Goal: Download file/media

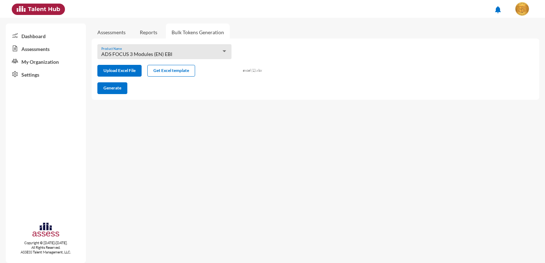
click at [218, 52] on div "ADS FOCUS 3 Modules (EN) EBI" at bounding box center [161, 54] width 120 height 6
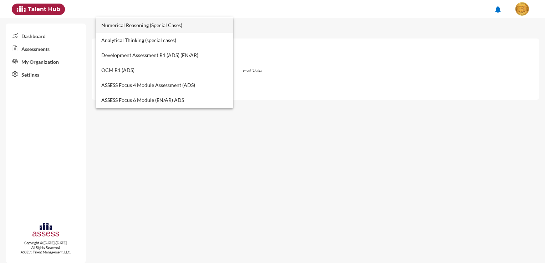
scroll to position [107, 0]
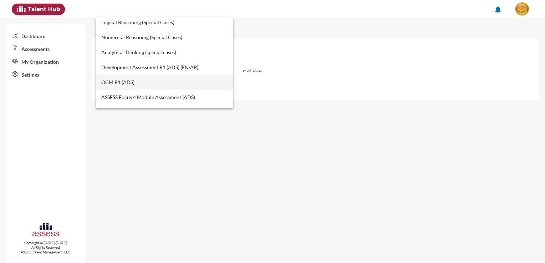
click at [136, 78] on span "OCM R1 (ADS)" at bounding box center [164, 82] width 127 height 15
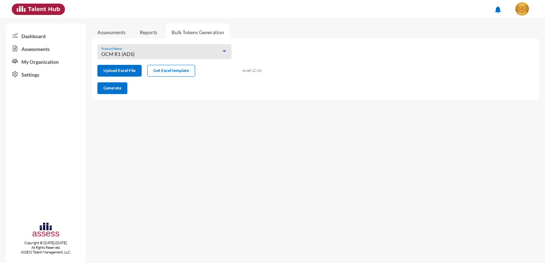
click at [125, 32] on link "Assessments" at bounding box center [111, 32] width 28 height 6
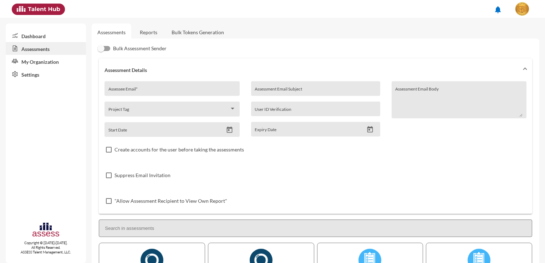
click at [147, 34] on link "Reports" at bounding box center [148, 32] width 29 height 17
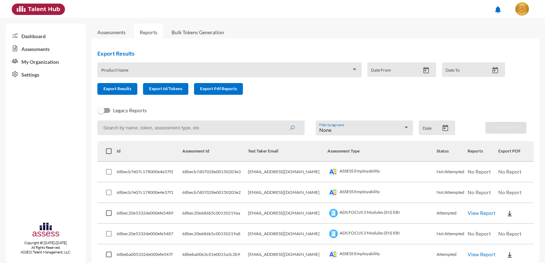
click at [359, 69] on div "Product Name" at bounding box center [229, 69] width 264 height 15
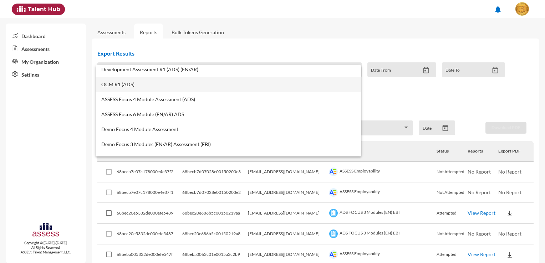
click at [113, 84] on span "OCM R1 (ADS)" at bounding box center [228, 85] width 255 height 6
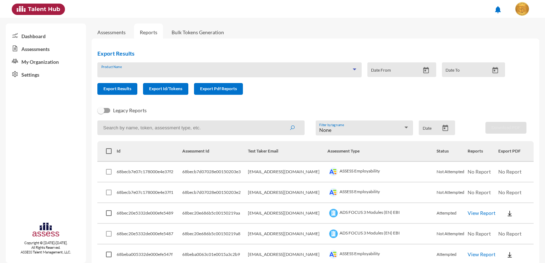
scroll to position [180, 0]
click at [424, 73] on icon "Open calendar" at bounding box center [427, 70] width 6 height 6
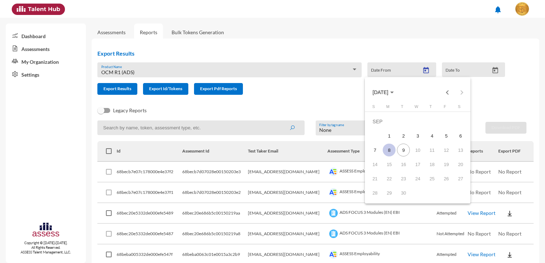
click at [396, 150] on div "8" at bounding box center [389, 150] width 13 height 13
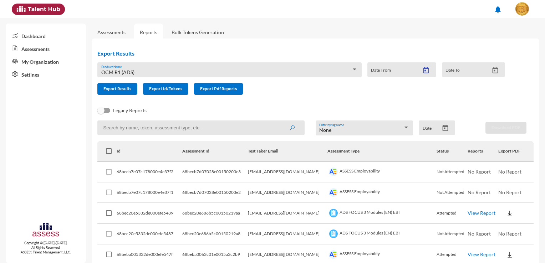
type input "[DATE]"
click at [494, 68] on icon "Open calendar" at bounding box center [496, 70] width 6 height 6
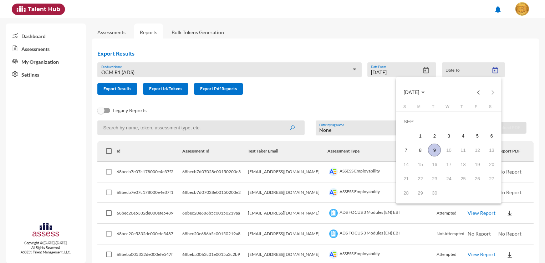
click at [428, 152] on td "9" at bounding box center [435, 150] width 14 height 14
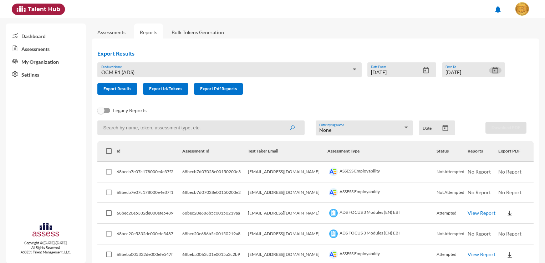
click at [495, 68] on icon "Open calendar" at bounding box center [495, 70] width 7 height 7
click at [492, 72] on icon "Open calendar" at bounding box center [495, 70] width 7 height 7
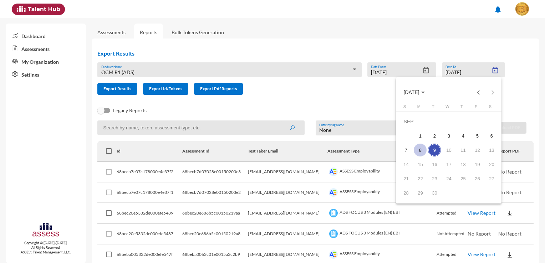
click at [426, 151] on div "8" at bounding box center [420, 150] width 13 height 13
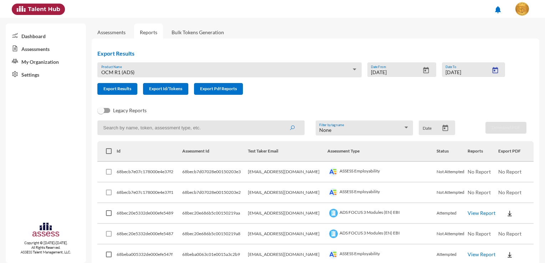
type input "[DATE]"
click at [489, 67] on button "Open calendar" at bounding box center [495, 70] width 12 height 7
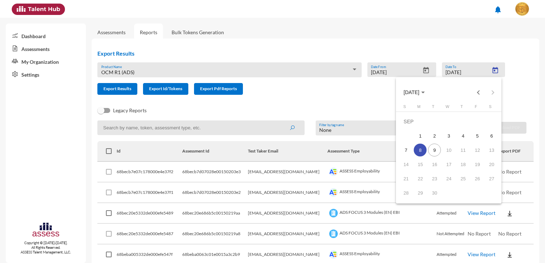
click at [297, 97] on div at bounding box center [272, 131] width 545 height 263
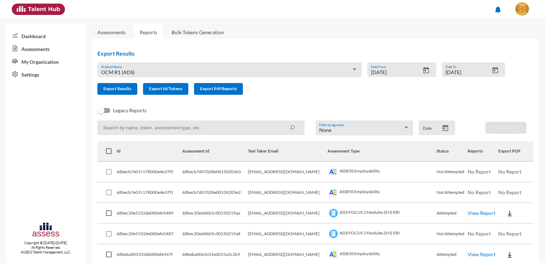
click at [139, 128] on input at bounding box center [200, 128] width 207 height 15
type input "OCM R1 (ADS)"
click at [281, 121] on button "submit" at bounding box center [292, 127] width 23 height 13
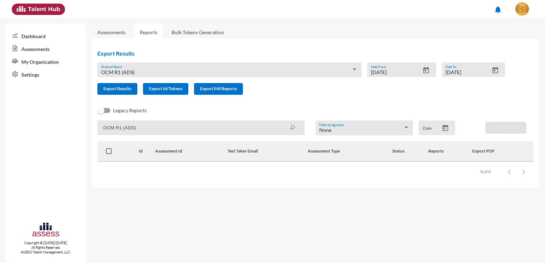
click at [444, 124] on div "Date" at bounding box center [437, 128] width 36 height 15
click at [447, 127] on icon "Open calendar" at bounding box center [446, 128] width 6 height 6
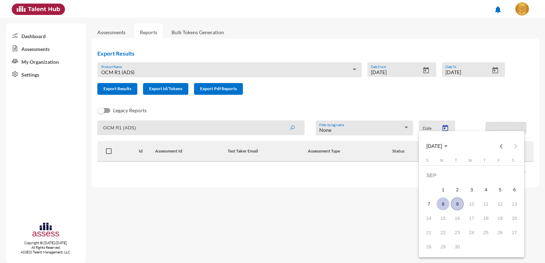
click at [446, 202] on div "8" at bounding box center [443, 204] width 13 height 13
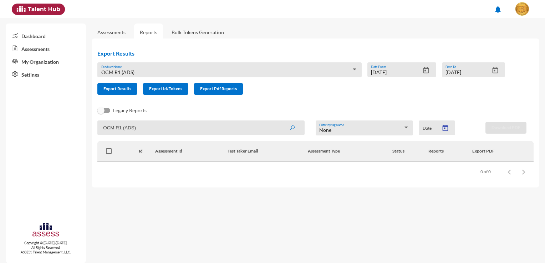
type input "[DATE]"
drag, startPoint x: 144, startPoint y: 132, endPoint x: 60, endPoint y: 115, distance: 86.0
click at [60, 115] on mat-sidenav-container "Dashboard Assessments My Organization Settings Copyright © [DATE]-[DATE]. All R…" at bounding box center [272, 141] width 545 height 246
click at [296, 91] on form "OCM R1 (ADS) Product Name [DATE] Date From [DATE] Date To Export Results Export…" at bounding box center [304, 78] width 414 height 32
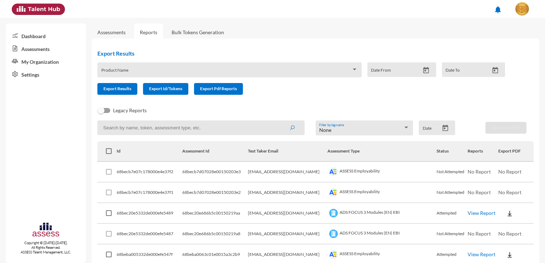
click at [443, 129] on icon "Open calendar" at bounding box center [445, 128] width 7 height 7
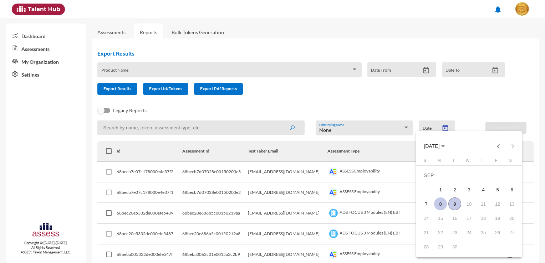
click at [446, 208] on div "8" at bounding box center [440, 204] width 13 height 13
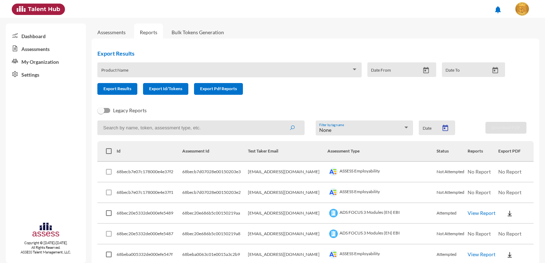
type input "[DATE]"
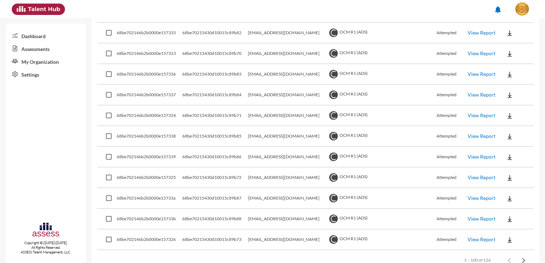
scroll to position [1986, 0]
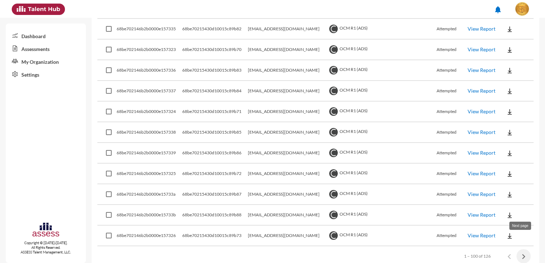
click at [519, 252] on icon "Next page" at bounding box center [524, 257] width 10 height 10
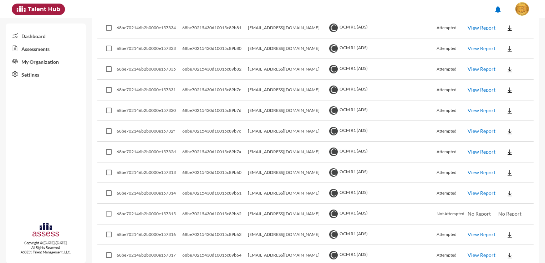
scroll to position [464, 0]
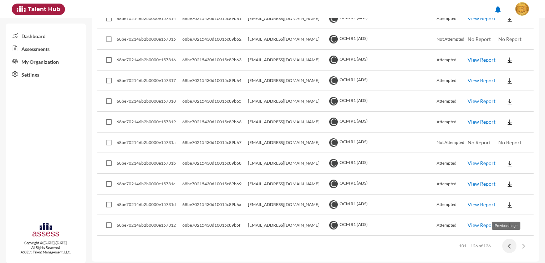
click at [505, 242] on icon "Previous page" at bounding box center [510, 247] width 10 height 10
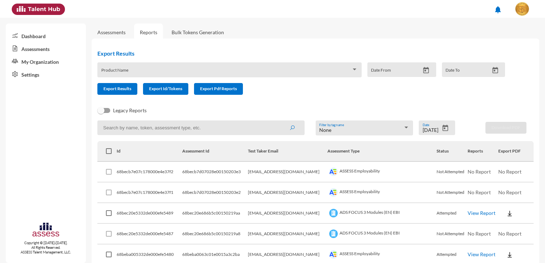
click at [333, 66] on div "Product Name" at bounding box center [229, 71] width 257 height 11
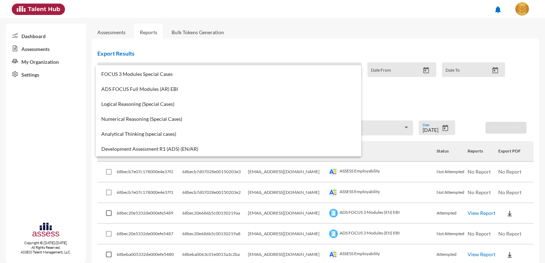
scroll to position [143, 0]
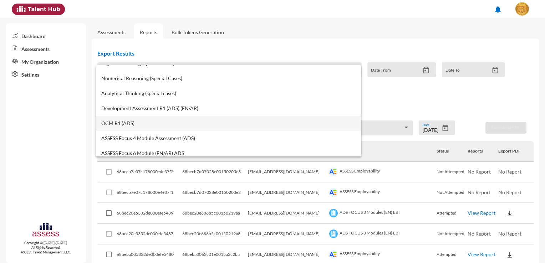
click at [154, 121] on span "OCM R1 (ADS)" at bounding box center [228, 124] width 255 height 6
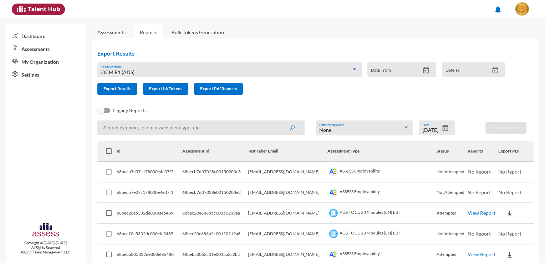
click at [302, 95] on div "Export Results OCM R1 (ADS) Product Name Date From Date To Export Results Expor…" at bounding box center [304, 72] width 425 height 56
click at [442, 128] on icon "Open calendar" at bounding box center [445, 128] width 7 height 7
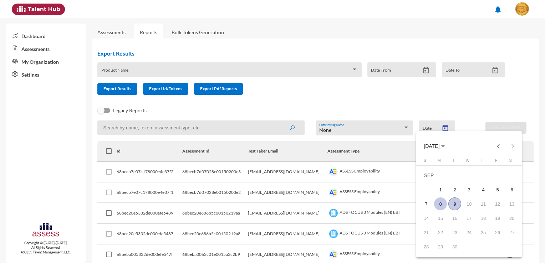
click at [447, 201] on td "8" at bounding box center [441, 204] width 14 height 14
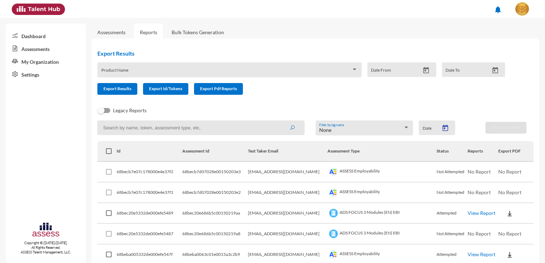
type input "[DATE]"
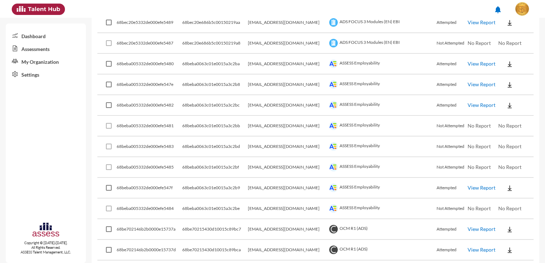
scroll to position [344, 0]
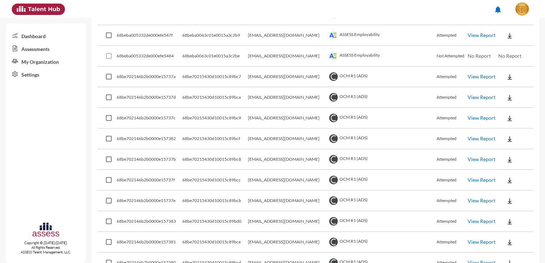
click at [506, 70] on button at bounding box center [510, 76] width 23 height 13
click at [510, 88] on button "EN" at bounding box center [512, 88] width 40 height 14
click at [507, 94] on img at bounding box center [510, 97] width 7 height 7
click at [507, 105] on button "EN" at bounding box center [512, 109] width 40 height 14
click at [507, 116] on img at bounding box center [510, 118] width 7 height 7
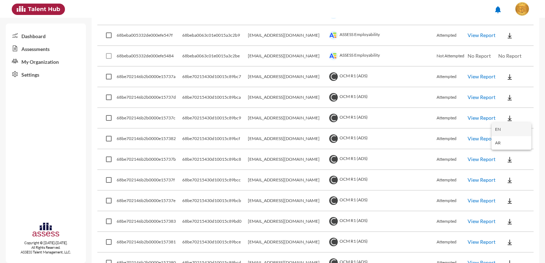
click at [501, 127] on button "EN" at bounding box center [512, 130] width 40 height 14
click at [507, 137] on img at bounding box center [510, 139] width 7 height 7
click at [497, 145] on button "EN" at bounding box center [512, 150] width 40 height 14
click at [507, 157] on img at bounding box center [510, 159] width 7 height 7
click at [498, 171] on button "EN" at bounding box center [512, 171] width 40 height 14
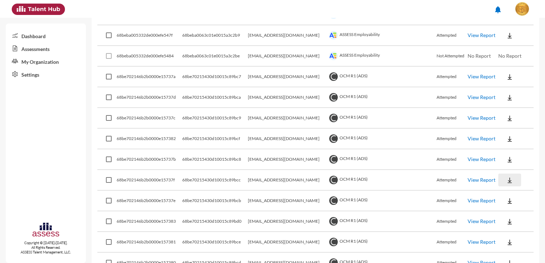
click at [507, 179] on img at bounding box center [510, 180] width 7 height 7
click at [499, 192] on button "EN" at bounding box center [512, 191] width 40 height 14
click at [507, 198] on img at bounding box center [510, 201] width 7 height 7
click at [503, 208] on button "EN" at bounding box center [512, 212] width 40 height 14
click at [507, 218] on img at bounding box center [510, 221] width 7 height 7
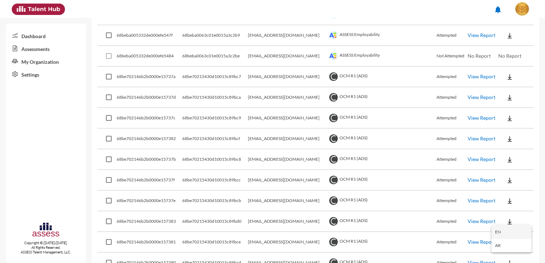
click at [505, 231] on button "EN" at bounding box center [512, 233] width 40 height 14
click at [507, 239] on img at bounding box center [510, 242] width 7 height 7
click at [500, 213] on button "EN" at bounding box center [512, 213] width 40 height 14
click at [500, 257] on button at bounding box center [510, 263] width 23 height 13
click at [505, 233] on button "EN" at bounding box center [512, 234] width 40 height 14
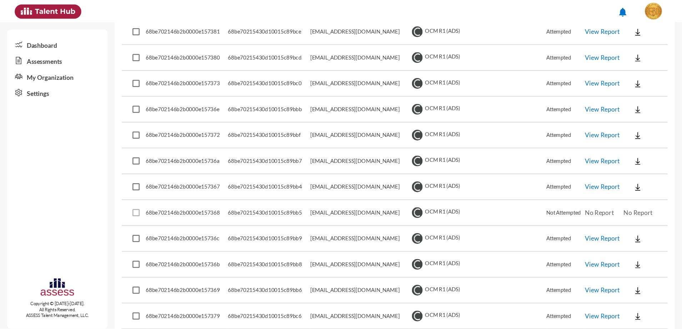
scroll to position [596, 0]
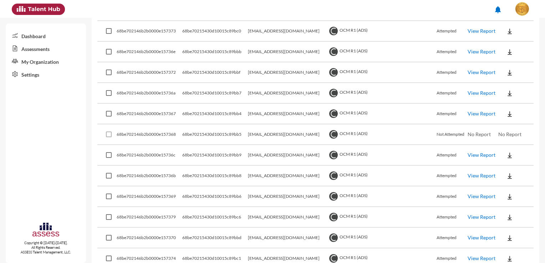
click at [507, 28] on img at bounding box center [510, 31] width 7 height 7
click at [507, 39] on button "EN" at bounding box center [512, 41] width 40 height 14
click at [507, 49] on img at bounding box center [510, 52] width 7 height 7
click at [504, 59] on button "EN" at bounding box center [512, 62] width 40 height 14
click at [508, 69] on button at bounding box center [510, 72] width 23 height 13
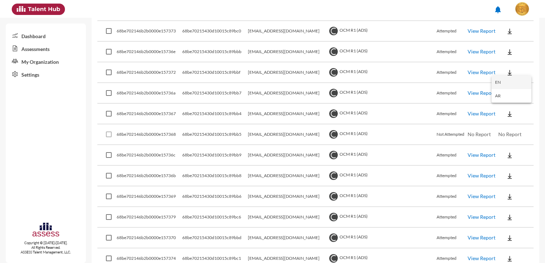
click at [504, 78] on button "EN" at bounding box center [512, 83] width 40 height 14
click at [503, 87] on button at bounding box center [510, 93] width 23 height 13
click at [501, 104] on button "EN" at bounding box center [512, 103] width 40 height 14
click at [507, 113] on img at bounding box center [510, 114] width 7 height 7
click at [500, 121] on button "EN" at bounding box center [512, 124] width 40 height 14
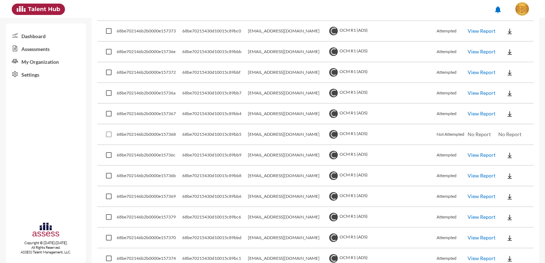
click at [508, 152] on button at bounding box center [510, 155] width 23 height 13
click at [498, 161] on button "EN" at bounding box center [512, 165] width 40 height 14
click at [507, 173] on img at bounding box center [510, 176] width 7 height 7
click at [494, 181] on button "EN" at bounding box center [512, 185] width 40 height 14
click at [504, 197] on button at bounding box center [510, 196] width 23 height 13
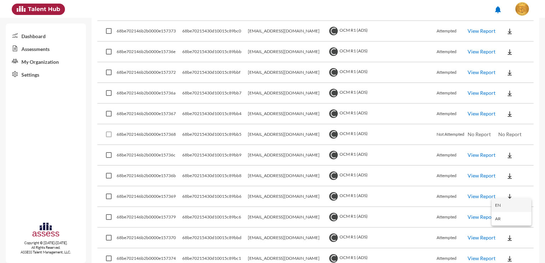
click at [511, 201] on button "EN" at bounding box center [512, 206] width 40 height 14
click at [508, 217] on button at bounding box center [510, 217] width 23 height 13
click at [500, 221] on button "EN" at bounding box center [512, 227] width 40 height 14
click at [507, 235] on img at bounding box center [510, 238] width 7 height 7
click at [497, 208] on button "EN" at bounding box center [512, 207] width 40 height 14
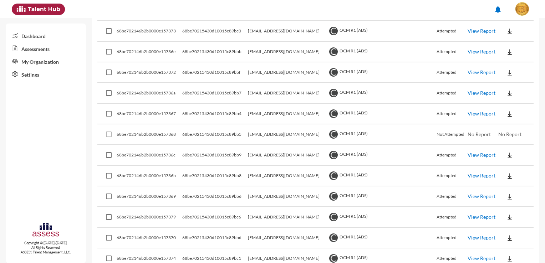
click at [507, 256] on img at bounding box center [510, 259] width 7 height 7
click at [507, 228] on button "EN" at bounding box center [512, 228] width 40 height 14
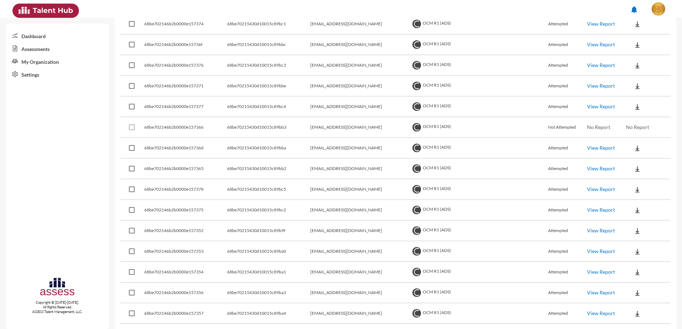
scroll to position [847, 0]
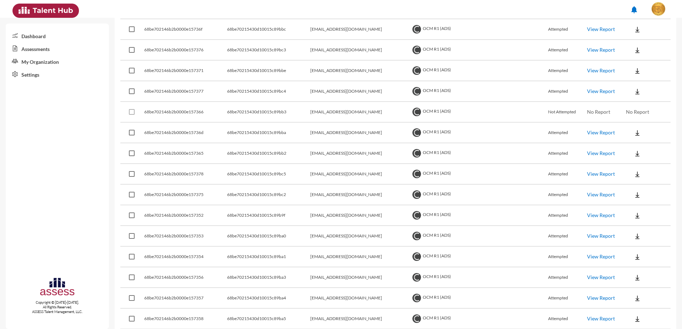
click at [545, 23] on button at bounding box center [637, 29] width 23 height 13
click at [545, 44] on button "EN" at bounding box center [638, 43] width 40 height 14
click at [545, 48] on img at bounding box center [637, 50] width 7 height 7
click at [545, 64] on button "EN" at bounding box center [638, 63] width 40 height 14
click at [545, 69] on img at bounding box center [637, 70] width 7 height 7
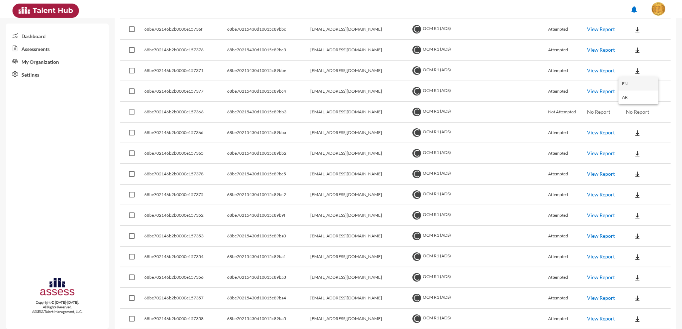
click at [545, 77] on button "EN" at bounding box center [638, 84] width 40 height 14
click at [545, 90] on button at bounding box center [637, 91] width 23 height 13
click at [545, 99] on button "EN" at bounding box center [638, 105] width 40 height 14
click at [545, 131] on img at bounding box center [637, 133] width 7 height 7
click at [545, 146] on button "EN" at bounding box center [638, 146] width 40 height 14
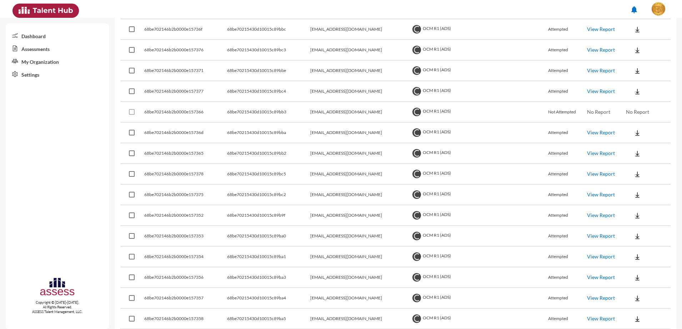
click at [545, 157] on button at bounding box center [637, 153] width 23 height 13
click at [545, 164] on button "EN" at bounding box center [638, 167] width 40 height 14
click at [545, 175] on button at bounding box center [637, 174] width 23 height 13
drag, startPoint x: 627, startPoint y: 188, endPoint x: 628, endPoint y: 192, distance: 3.8
click at [545, 188] on button "EN" at bounding box center [638, 188] width 40 height 14
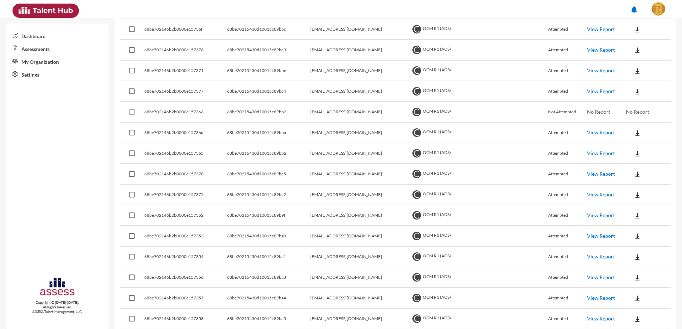
click at [545, 196] on button at bounding box center [637, 194] width 23 height 13
click at [545, 211] on button "EN" at bounding box center [638, 208] width 40 height 14
click at [545, 217] on button at bounding box center [637, 215] width 23 height 13
click at [545, 229] on button "EN" at bounding box center [638, 229] width 40 height 14
click at [545, 239] on button at bounding box center [637, 236] width 23 height 13
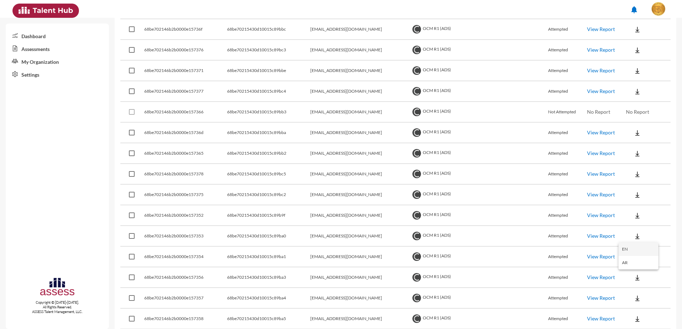
click at [545, 246] on button "EN" at bounding box center [638, 250] width 40 height 14
click at [545, 260] on button at bounding box center [637, 257] width 23 height 13
click at [545, 263] on button "EN" at bounding box center [638, 270] width 40 height 14
click at [545, 263] on button at bounding box center [637, 277] width 23 height 13
click at [545, 263] on button "EN" at bounding box center [638, 291] width 40 height 14
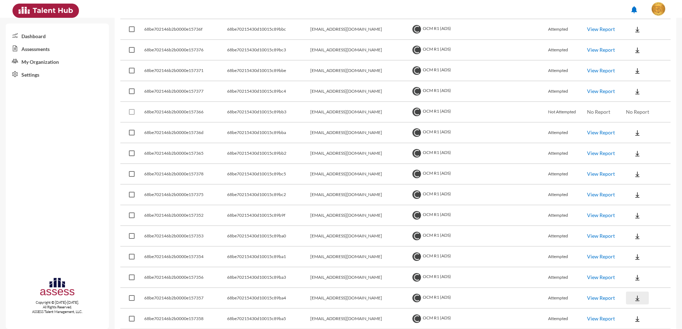
click at [545, 263] on img at bounding box center [637, 298] width 7 height 7
click at [545, 263] on div at bounding box center [341, 164] width 682 height 329
click at [545, 263] on img at bounding box center [637, 319] width 7 height 7
click at [545, 263] on button "EN" at bounding box center [638, 293] width 40 height 14
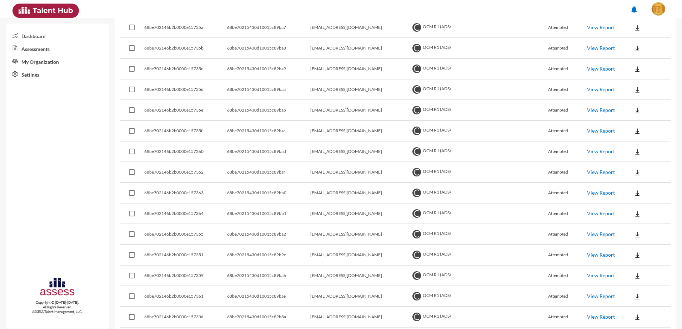
drag, startPoint x: 55, startPoint y: 155, endPoint x: 66, endPoint y: 153, distance: 10.9
click at [56, 155] on div "Dashboard Assessments My Organization Settings Copyright © 2015-2024. All Right…" at bounding box center [57, 177] width 103 height 306
click at [545, 32] on button at bounding box center [637, 27] width 23 height 13
click at [545, 44] on button "EN" at bounding box center [638, 41] width 40 height 14
click at [545, 51] on img at bounding box center [637, 48] width 7 height 7
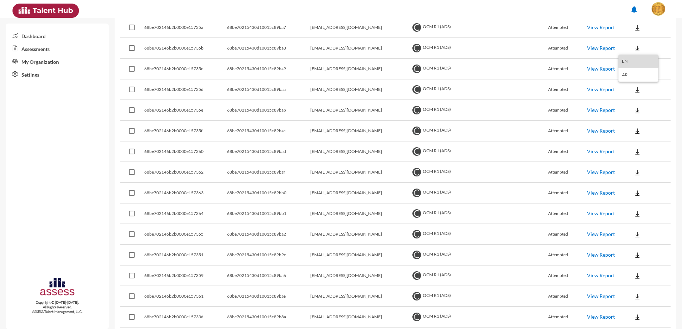
click at [545, 60] on button "EN" at bounding box center [638, 62] width 40 height 14
click at [545, 72] on button at bounding box center [637, 68] width 23 height 13
click at [545, 83] on button "EN" at bounding box center [638, 82] width 40 height 14
click at [545, 91] on img at bounding box center [637, 89] width 7 height 7
click at [545, 98] on button "EN" at bounding box center [638, 103] width 40 height 14
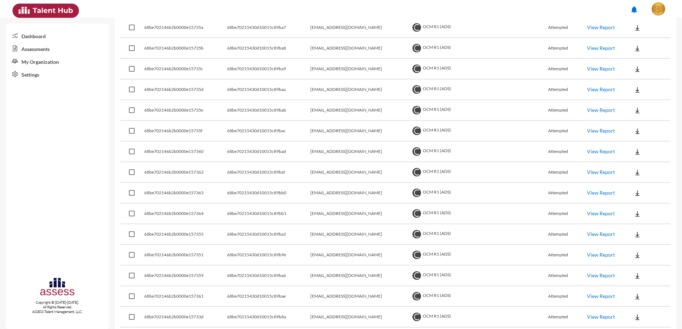
click at [545, 114] on button at bounding box center [637, 110] width 23 height 13
click at [545, 121] on button "EN" at bounding box center [638, 124] width 40 height 14
click at [545, 131] on img at bounding box center [637, 131] width 7 height 7
click at [545, 144] on button "EN" at bounding box center [638, 144] width 40 height 14
click at [545, 152] on button at bounding box center [637, 151] width 23 height 13
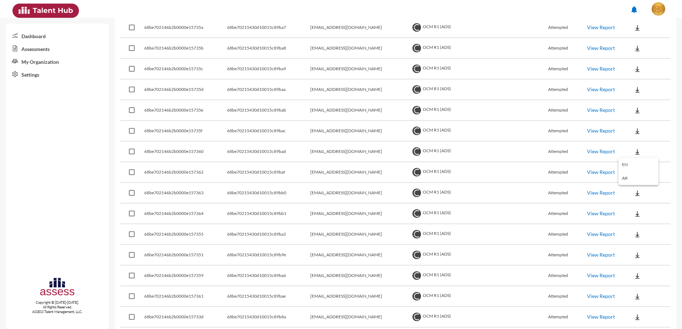
click at [545, 162] on button "EN" at bounding box center [638, 165] width 40 height 14
click at [545, 171] on button at bounding box center [637, 172] width 23 height 13
click at [545, 183] on button "EN" at bounding box center [638, 186] width 40 height 14
click at [545, 193] on button at bounding box center [637, 193] width 23 height 13
click at [545, 205] on button "EN" at bounding box center [638, 207] width 40 height 14
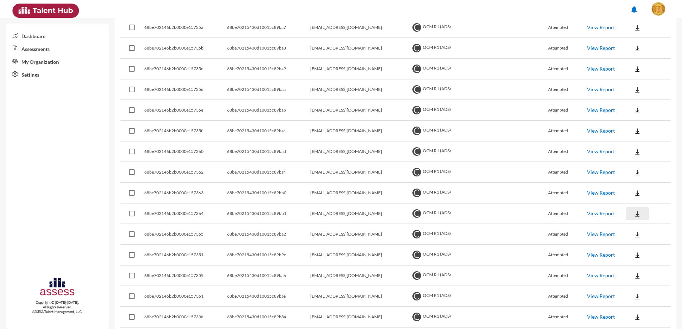
click at [545, 215] on img at bounding box center [637, 214] width 7 height 7
click at [545, 224] on button "EN" at bounding box center [638, 227] width 40 height 14
click at [545, 236] on button at bounding box center [637, 234] width 23 height 13
click at [545, 243] on button "EN" at bounding box center [638, 248] width 40 height 14
click at [545, 254] on button at bounding box center [637, 255] width 23 height 13
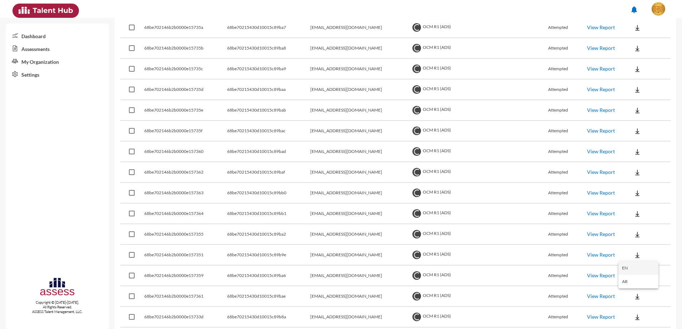
click at [545, 263] on button "EN" at bounding box center [638, 269] width 40 height 14
click at [545, 263] on button at bounding box center [637, 276] width 23 height 13
click at [545, 263] on button "EN" at bounding box center [638, 289] width 40 height 14
click at [545, 263] on button at bounding box center [637, 296] width 23 height 13
click at [545, 263] on button "EN" at bounding box center [638, 270] width 40 height 14
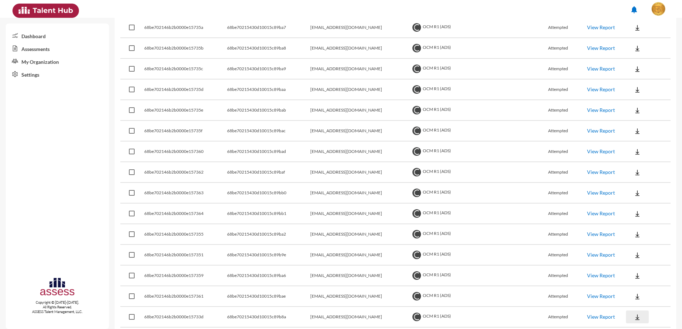
click at [545, 263] on button at bounding box center [637, 317] width 23 height 13
click at [545, 263] on button "EN" at bounding box center [638, 291] width 40 height 14
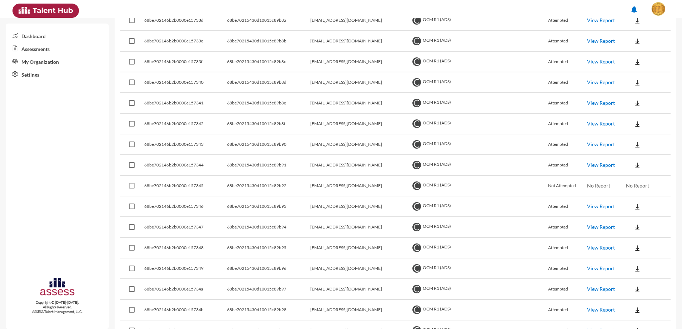
scroll to position [1471, 0]
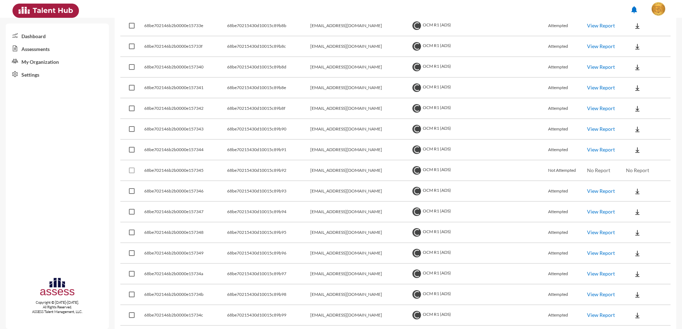
click at [50, 109] on div "Dashboard Assessments My Organization Settings Copyright © 2015-2024. All Right…" at bounding box center [57, 177] width 103 height 306
click at [545, 28] on button at bounding box center [637, 25] width 23 height 13
click at [545, 36] on button "EN" at bounding box center [638, 39] width 40 height 14
click at [545, 47] on img at bounding box center [637, 46] width 7 height 7
click at [545, 56] on button "EN" at bounding box center [638, 60] width 40 height 14
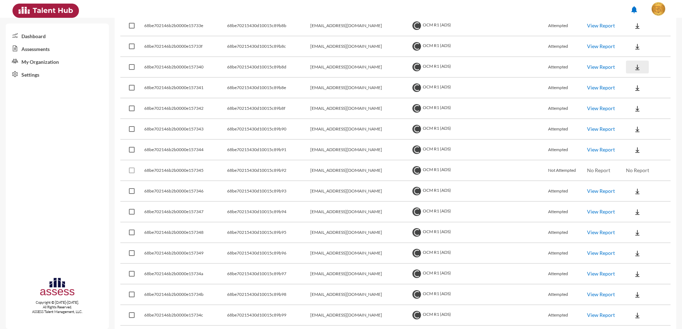
click at [545, 64] on img at bounding box center [637, 67] width 7 height 7
click at [545, 72] on div at bounding box center [341, 164] width 682 height 329
click at [545, 72] on button at bounding box center [637, 67] width 23 height 13
click at [545, 78] on button "EN" at bounding box center [638, 81] width 40 height 14
click at [545, 88] on img at bounding box center [637, 88] width 7 height 7
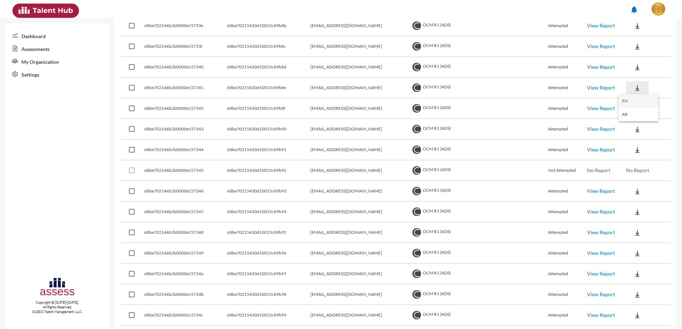
click at [545, 98] on button "EN" at bounding box center [638, 101] width 40 height 14
click at [545, 107] on button at bounding box center [637, 108] width 23 height 13
click at [545, 120] on button "EN" at bounding box center [638, 122] width 40 height 14
click at [545, 131] on button at bounding box center [637, 129] width 23 height 13
click at [545, 144] on button "EN" at bounding box center [638, 143] width 40 height 14
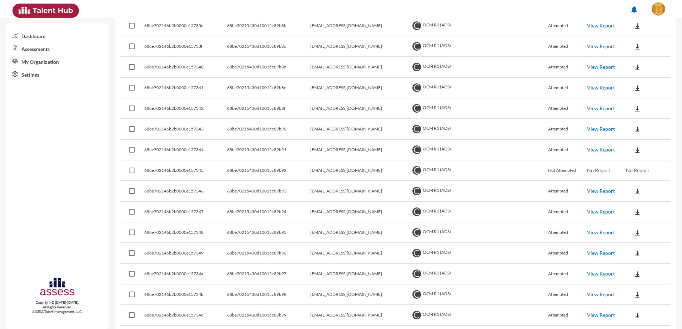
click at [545, 147] on img at bounding box center [637, 150] width 7 height 7
click at [545, 159] on button "EN" at bounding box center [638, 163] width 40 height 14
click at [545, 188] on button at bounding box center [637, 191] width 23 height 13
click at [545, 199] on button "EN" at bounding box center [638, 205] width 40 height 14
click at [545, 213] on button at bounding box center [637, 212] width 23 height 13
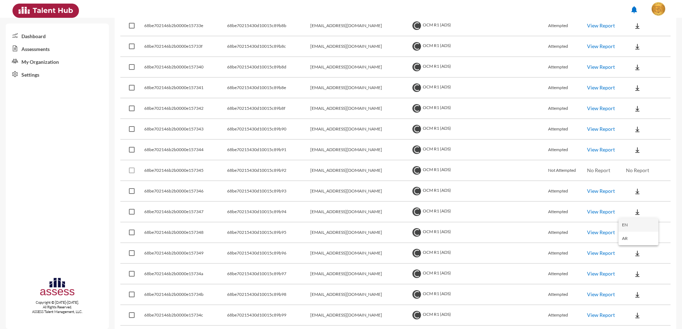
click at [545, 221] on button "EN" at bounding box center [638, 225] width 40 height 14
click at [545, 230] on button at bounding box center [637, 232] width 23 height 13
click at [545, 242] on button "EN" at bounding box center [638, 246] width 40 height 14
click at [545, 253] on button at bounding box center [637, 253] width 23 height 13
click at [545, 263] on button "EN" at bounding box center [638, 267] width 40 height 14
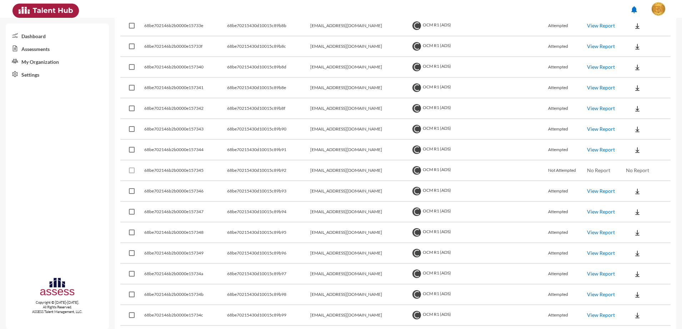
click at [545, 263] on button at bounding box center [637, 274] width 23 height 13
click at [545, 263] on button "EN" at bounding box center [638, 288] width 40 height 14
click at [545, 263] on button at bounding box center [637, 294] width 23 height 13
click at [545, 263] on button "EN" at bounding box center [638, 308] width 40 height 14
click at [545, 263] on button at bounding box center [637, 315] width 23 height 13
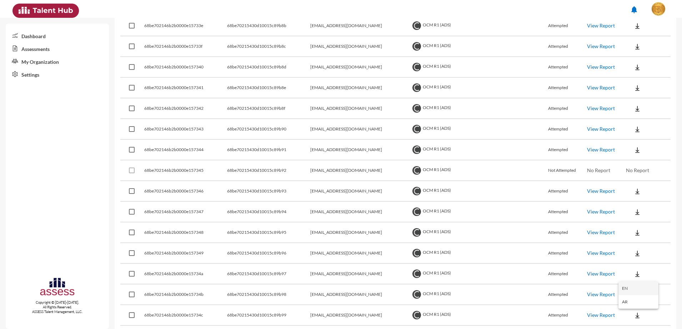
click at [545, 263] on button "EN" at bounding box center [638, 289] width 40 height 14
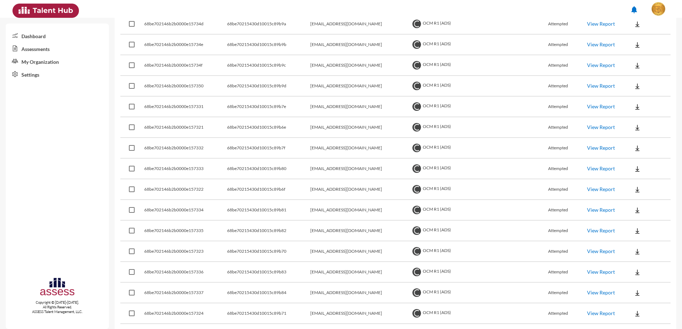
click at [73, 122] on div "Dashboard Assessments My Organization Settings Copyright © 2015-2024. All Right…" at bounding box center [57, 177] width 103 height 306
click at [545, 21] on img at bounding box center [637, 24] width 7 height 7
click at [545, 39] on button "EN" at bounding box center [638, 37] width 40 height 14
click at [545, 47] on button at bounding box center [637, 45] width 23 height 13
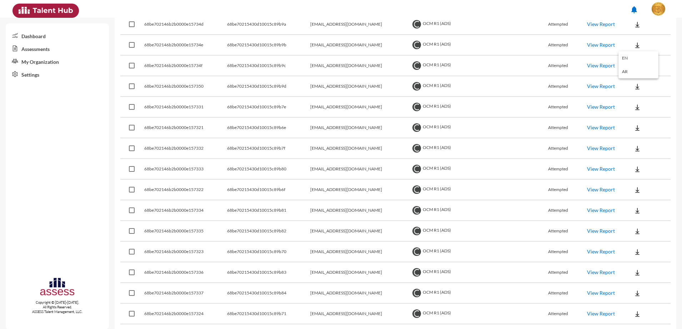
click at [545, 60] on button "EN" at bounding box center [638, 58] width 40 height 14
click at [545, 69] on img at bounding box center [637, 65] width 7 height 7
click at [545, 80] on button "EN" at bounding box center [638, 79] width 40 height 14
click at [545, 89] on button at bounding box center [637, 86] width 23 height 13
click at [545, 99] on button "EN" at bounding box center [638, 100] width 40 height 14
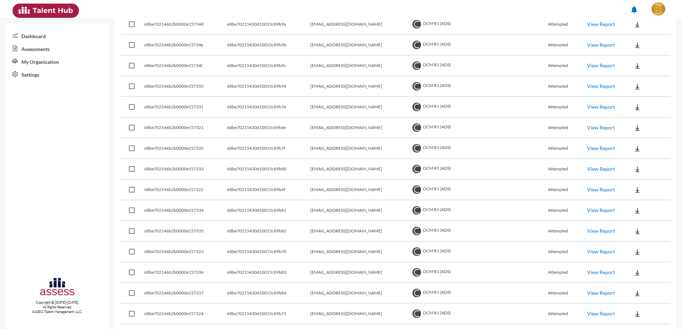
click at [545, 108] on button at bounding box center [637, 107] width 23 height 13
click at [545, 125] on button "EN" at bounding box center [638, 121] width 40 height 14
click at [545, 132] on button at bounding box center [637, 127] width 23 height 13
click at [545, 140] on button "EN" at bounding box center [638, 141] width 40 height 14
click at [545, 148] on button at bounding box center [637, 148] width 23 height 13
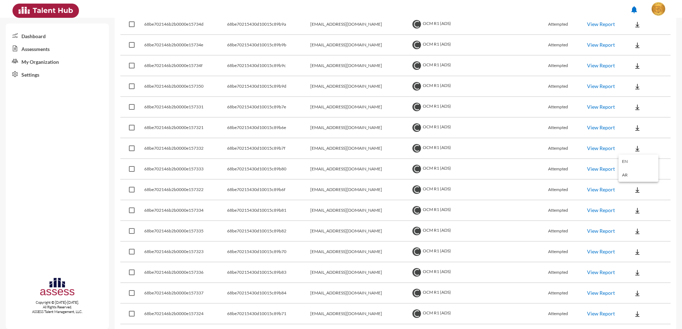
drag, startPoint x: 629, startPoint y: 162, endPoint x: 595, endPoint y: 112, distance: 60.7
click at [545, 162] on button "EN" at bounding box center [638, 162] width 40 height 14
click at [545, 170] on button at bounding box center [637, 169] width 23 height 13
click at [545, 183] on button "EN" at bounding box center [638, 183] width 40 height 14
click at [545, 192] on button at bounding box center [637, 189] width 23 height 13
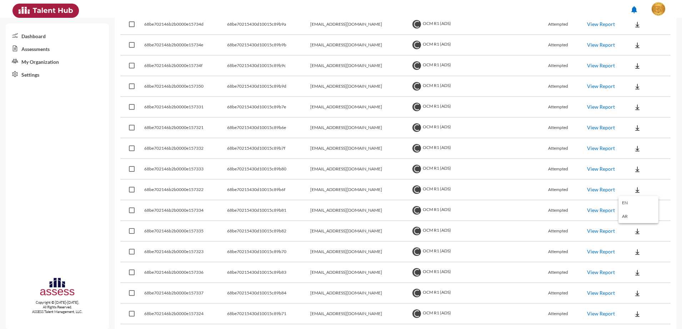
click at [545, 200] on button "EN" at bounding box center [638, 203] width 40 height 14
click at [545, 207] on button at bounding box center [637, 210] width 23 height 13
click at [545, 224] on button "EN" at bounding box center [638, 224] width 40 height 14
click at [545, 230] on button at bounding box center [637, 231] width 23 height 13
click at [545, 242] on button "EN" at bounding box center [638, 245] width 40 height 14
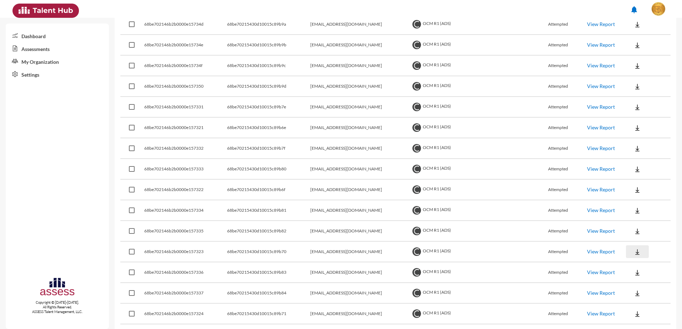
click at [545, 251] on button at bounding box center [637, 252] width 23 height 13
click at [545, 263] on button "EN" at bounding box center [638, 265] width 40 height 14
click at [545, 263] on button at bounding box center [637, 272] width 23 height 13
click at [545, 263] on button "EN" at bounding box center [638, 286] width 40 height 14
click at [545, 263] on button at bounding box center [637, 293] width 23 height 13
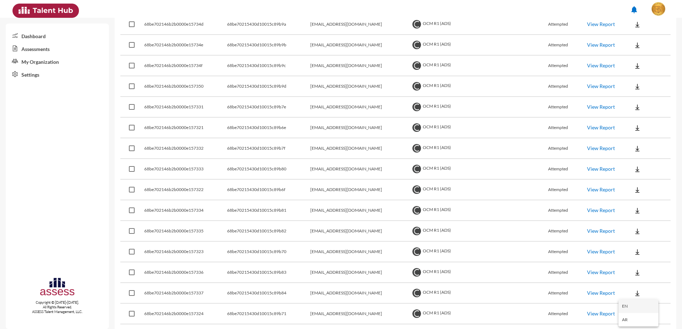
click at [545, 263] on button "EN" at bounding box center [638, 307] width 40 height 14
click at [545, 263] on button at bounding box center [637, 314] width 23 height 13
click at [545, 263] on button "EN" at bounding box center [638, 288] width 40 height 14
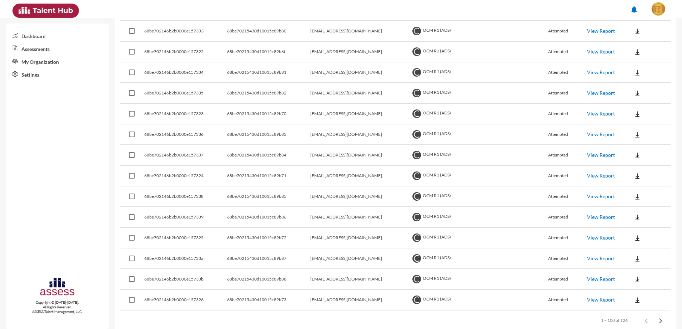
scroll to position [1934, 0]
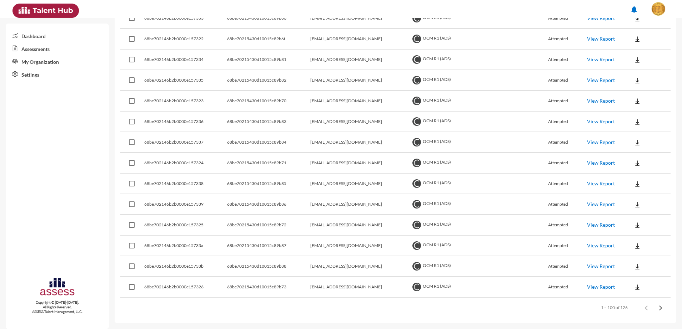
click at [71, 207] on div "Dashboard Assessments My Organization Settings Copyright © 2015-2024. All Right…" at bounding box center [57, 177] width 103 height 306
click at [545, 188] on button at bounding box center [637, 183] width 23 height 13
click at [545, 197] on button "EN" at bounding box center [638, 197] width 40 height 14
click at [545, 205] on img at bounding box center [637, 204] width 7 height 7
click at [545, 217] on button "EN" at bounding box center [638, 218] width 40 height 14
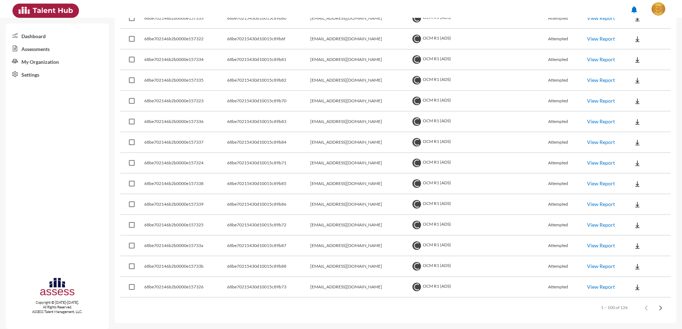
click at [545, 228] on img at bounding box center [637, 225] width 7 height 7
click at [545, 236] on button "EN" at bounding box center [638, 239] width 40 height 14
click at [545, 242] on button at bounding box center [637, 246] width 23 height 13
click at [545, 254] on button "EN" at bounding box center [638, 259] width 40 height 14
click at [545, 261] on td at bounding box center [648, 267] width 45 height 21
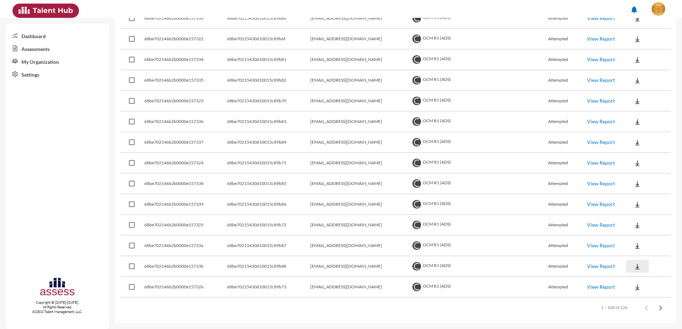
click at [545, 262] on button at bounding box center [637, 266] width 23 height 13
click at [545, 263] on button "EN" at bounding box center [638, 280] width 40 height 14
click at [545, 263] on img at bounding box center [637, 287] width 7 height 7
click at [545, 263] on button "EN" at bounding box center [638, 301] width 40 height 14
drag, startPoint x: 657, startPoint y: 309, endPoint x: 599, endPoint y: 292, distance: 60.3
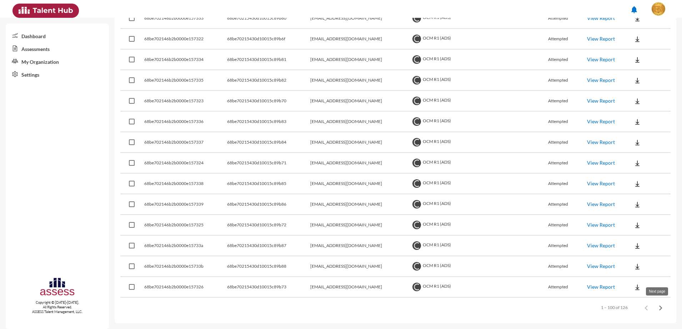
click at [545, 263] on icon "Next page" at bounding box center [660, 308] width 3 height 5
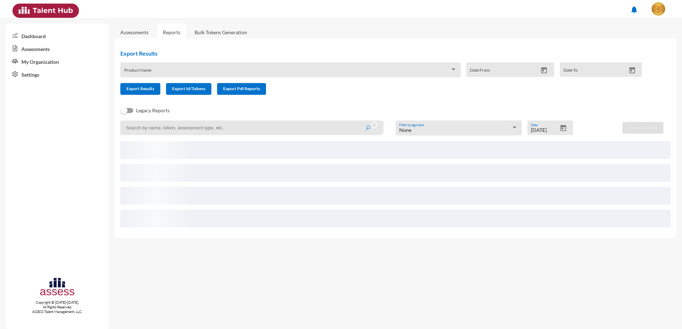
scroll to position [0, 0]
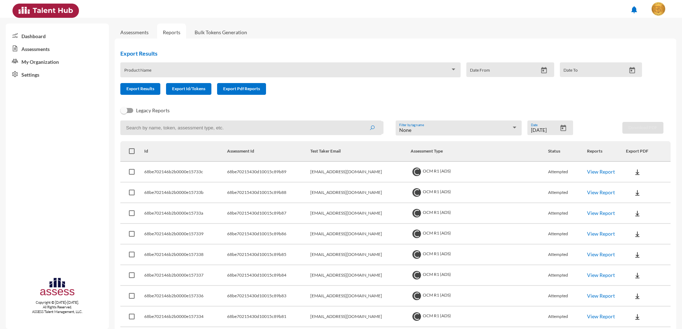
click at [75, 133] on div "Dashboard Assessments My Organization Settings Copyright © 2015-2024. All Right…" at bounding box center [57, 177] width 103 height 306
click at [545, 177] on button at bounding box center [637, 172] width 23 height 13
click at [545, 181] on button "EN" at bounding box center [638, 185] width 40 height 14
click at [545, 195] on button at bounding box center [637, 192] width 23 height 13
click at [545, 208] on button "EN" at bounding box center [638, 206] width 40 height 14
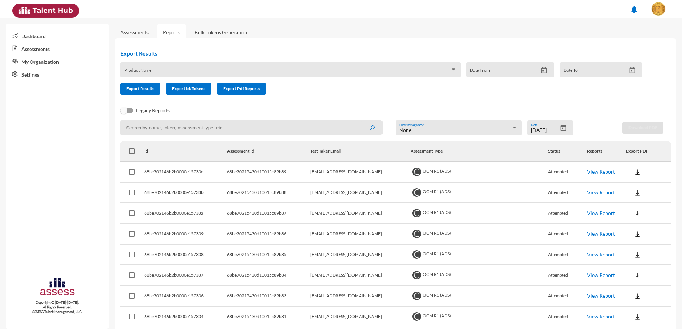
click at [545, 218] on button at bounding box center [637, 213] width 23 height 13
click at [545, 223] on button "EN" at bounding box center [638, 227] width 40 height 14
click at [545, 236] on button at bounding box center [637, 234] width 23 height 13
click at [545, 248] on button "EN" at bounding box center [638, 248] width 40 height 14
click at [545, 260] on button at bounding box center [637, 254] width 23 height 13
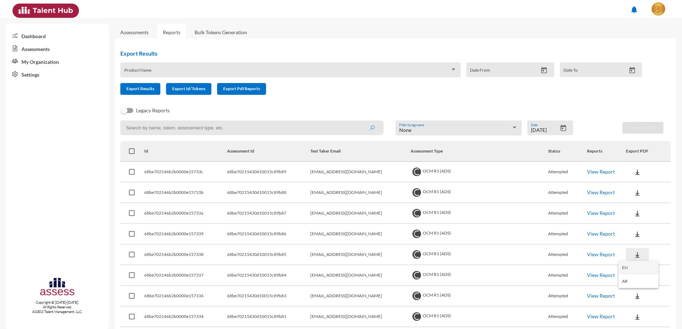
click at [545, 263] on button "EN" at bounding box center [638, 268] width 40 height 14
click at [545, 263] on button at bounding box center [637, 275] width 23 height 13
click at [545, 263] on button "EN" at bounding box center [621, 289] width 40 height 14
click at [545, 263] on button at bounding box center [637, 296] width 23 height 13
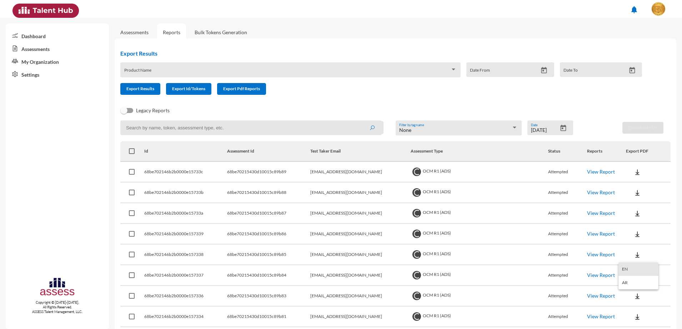
drag, startPoint x: 635, startPoint y: 268, endPoint x: 629, endPoint y: 296, distance: 29.0
click at [545, 263] on button "EN" at bounding box center [638, 270] width 40 height 14
click at [545, 263] on img at bounding box center [637, 317] width 7 height 7
click at [545, 263] on button "EN" at bounding box center [638, 290] width 40 height 14
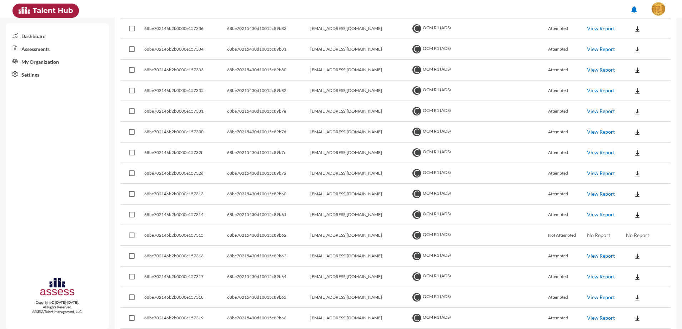
scroll to position [312, 0]
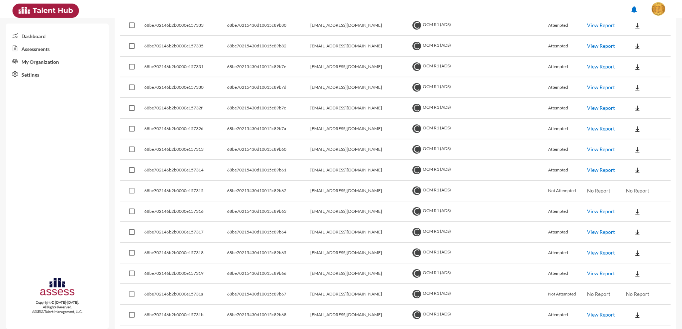
click at [545, 29] on button at bounding box center [637, 25] width 23 height 13
click at [545, 36] on button "EN" at bounding box center [638, 39] width 40 height 14
click at [545, 48] on button at bounding box center [637, 46] width 23 height 13
click at [545, 55] on button "EN" at bounding box center [638, 59] width 40 height 14
click at [545, 66] on button at bounding box center [637, 66] width 23 height 13
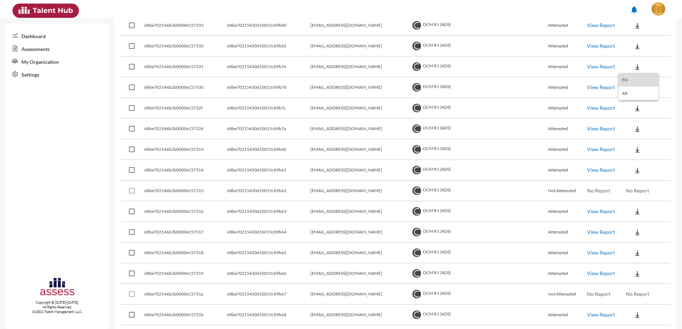
click at [545, 73] on button "EN" at bounding box center [638, 80] width 40 height 14
click at [545, 84] on button at bounding box center [637, 87] width 23 height 13
click at [545, 102] on button "EN" at bounding box center [638, 101] width 40 height 14
click at [545, 105] on button at bounding box center [637, 108] width 23 height 13
click at [545, 124] on button "EN" at bounding box center [638, 122] width 40 height 14
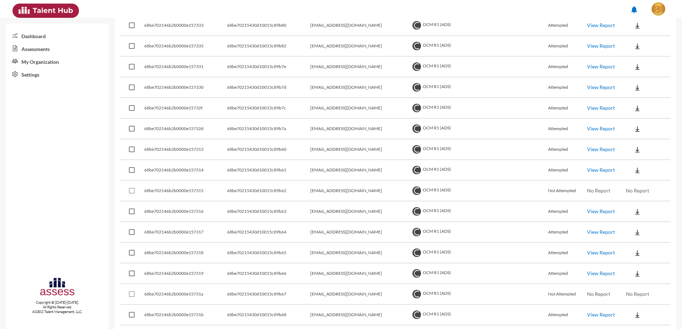
click at [545, 131] on button at bounding box center [637, 128] width 23 height 13
click at [545, 139] on button "EN" at bounding box center [638, 142] width 40 height 14
click at [545, 144] on button at bounding box center [637, 149] width 23 height 13
click at [545, 161] on button "EN" at bounding box center [638, 163] width 40 height 14
click at [545, 168] on img at bounding box center [637, 170] width 7 height 7
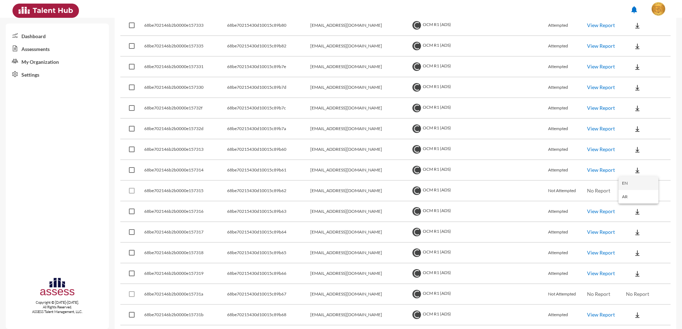
click at [545, 179] on button "EN" at bounding box center [638, 184] width 40 height 14
click at [545, 210] on img at bounding box center [637, 211] width 7 height 7
click at [545, 223] on button "EN" at bounding box center [638, 225] width 40 height 14
click at [545, 238] on button at bounding box center [637, 232] width 23 height 13
click at [545, 246] on button "EN" at bounding box center [638, 246] width 40 height 14
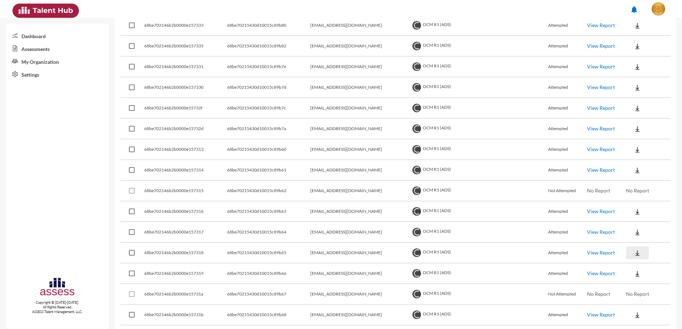
click at [545, 254] on img at bounding box center [637, 253] width 7 height 7
click at [545, 262] on button "EN" at bounding box center [638, 267] width 40 height 14
click at [545, 263] on img at bounding box center [637, 274] width 7 height 7
click at [545, 263] on button "EN" at bounding box center [638, 287] width 40 height 14
click at [545, 263] on img at bounding box center [637, 315] width 7 height 7
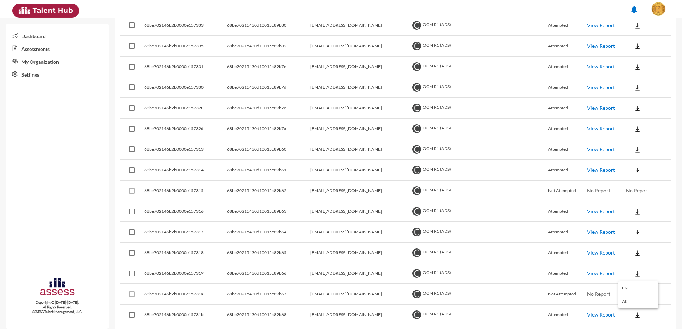
drag, startPoint x: 640, startPoint y: 294, endPoint x: 633, endPoint y: 294, distance: 6.4
click at [545, 263] on button "EN" at bounding box center [638, 289] width 40 height 14
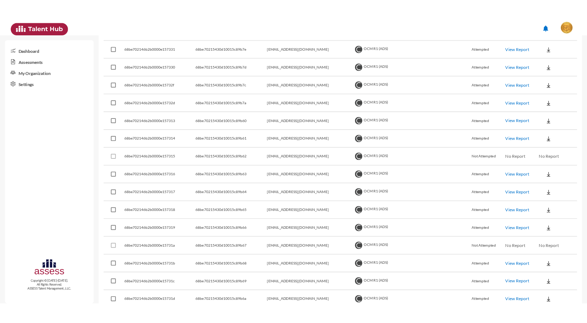
scroll to position [402, 0]
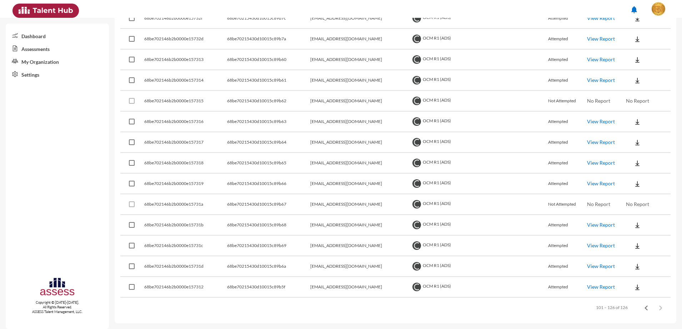
click at [218, 263] on div "Items per page: 100 101 – 126 of 126" at bounding box center [395, 308] width 550 height 20
click at [545, 247] on button at bounding box center [637, 246] width 23 height 13
click at [545, 260] on button "EN" at bounding box center [638, 259] width 40 height 14
click at [545, 263] on img at bounding box center [637, 266] width 7 height 7
click at [545, 263] on button "EN" at bounding box center [638, 280] width 40 height 14
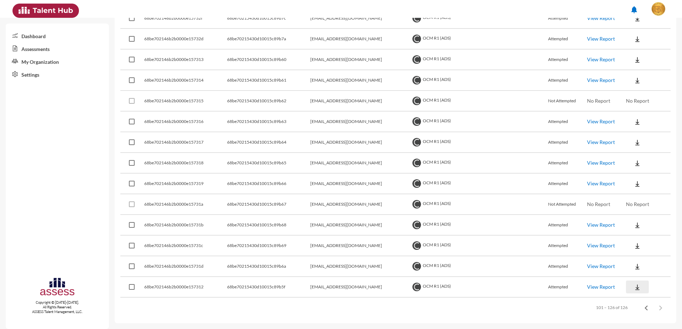
click at [545, 263] on button at bounding box center [637, 287] width 23 height 13
click at [545, 263] on button "EN" at bounding box center [638, 301] width 40 height 14
